Goal: Check status: Check status

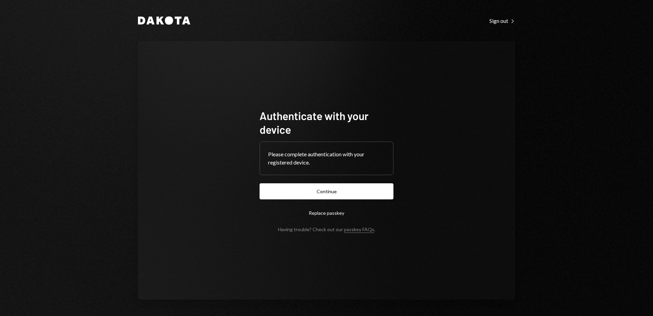
click at [365, 195] on button "Continue" at bounding box center [327, 191] width 134 height 16
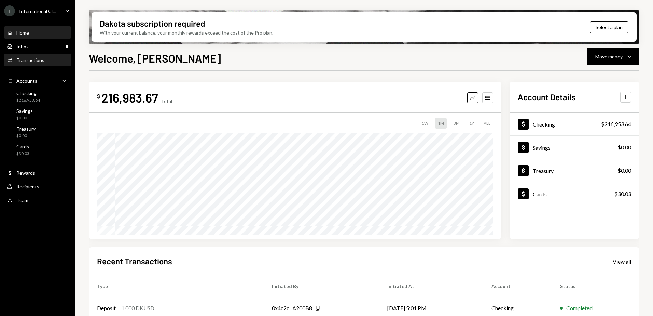
click at [39, 58] on div "Transactions" at bounding box center [30, 60] width 28 height 6
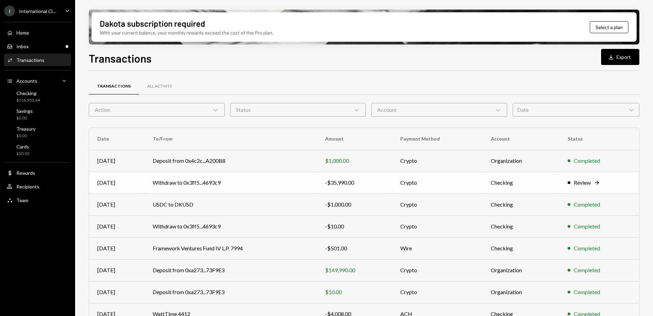
click at [300, 179] on td "Withdraw to 0x3ff5...4693c9" at bounding box center [230, 182] width 172 height 22
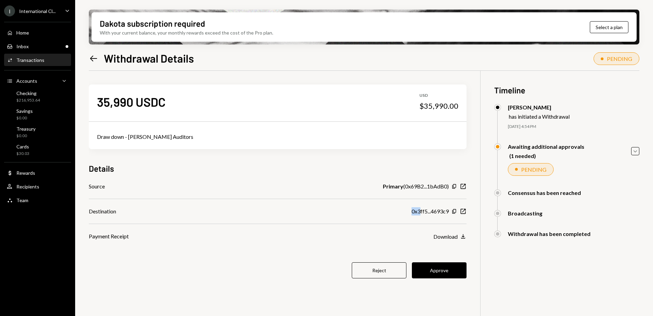
drag, startPoint x: 411, startPoint y: 210, endPoint x: 419, endPoint y: 211, distance: 7.9
click at [419, 211] on div "0x3ff5...4693c9" at bounding box center [429, 211] width 37 height 8
click at [453, 212] on icon "Copy" at bounding box center [453, 210] width 5 height 5
click at [451, 270] on button "Approve" at bounding box center [439, 270] width 55 height 16
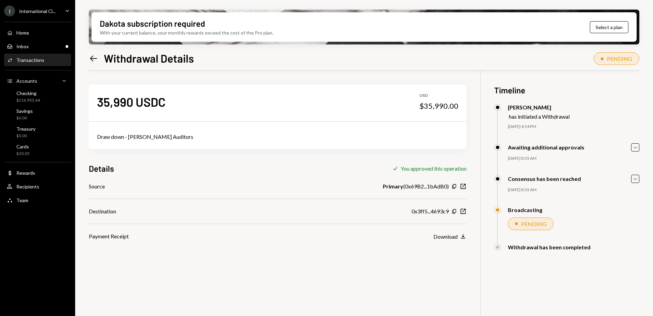
scroll to position [34, 0]
